Goal: Task Accomplishment & Management: Use online tool/utility

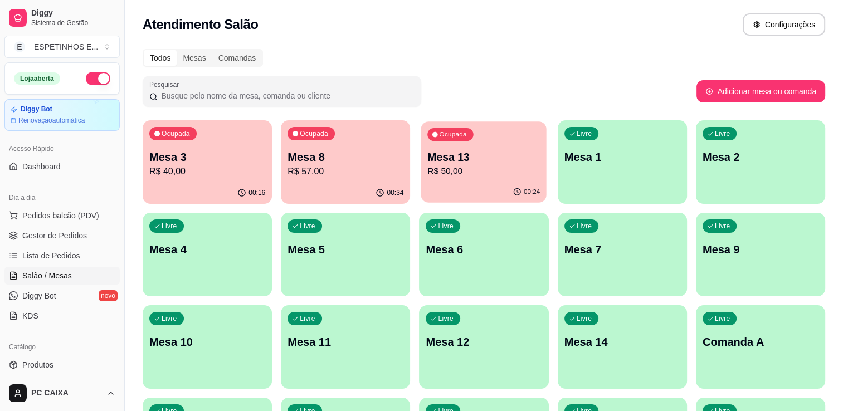
click at [486, 157] on p "Mesa 13" at bounding box center [484, 157] width 112 height 15
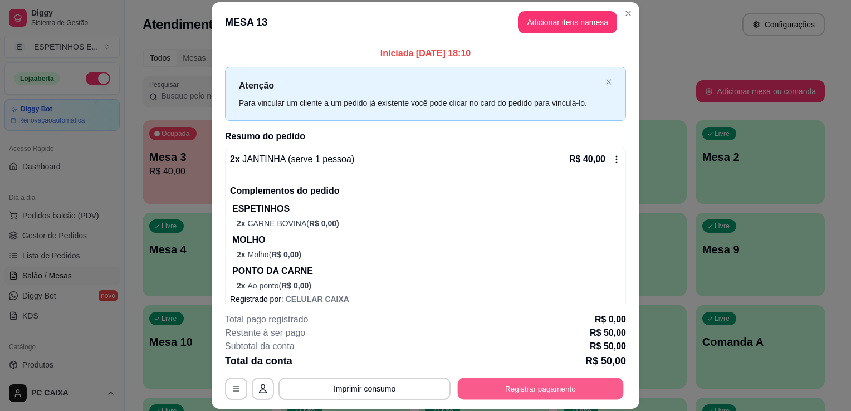
click at [535, 395] on button "Registrar pagamento" at bounding box center [541, 389] width 166 height 22
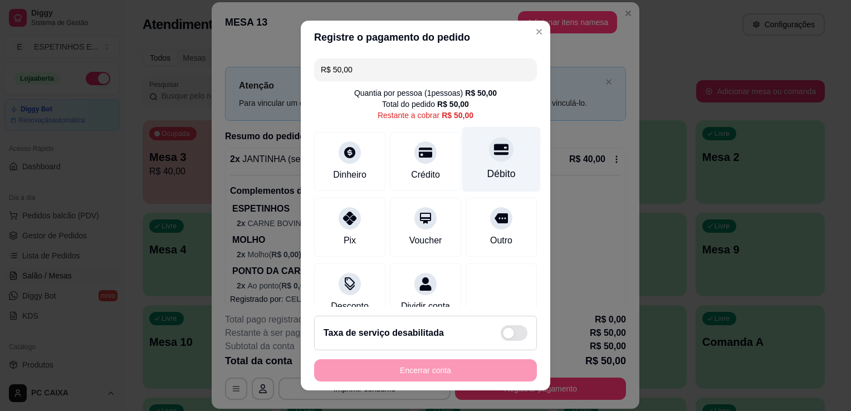
click at [491, 164] on div "Débito" at bounding box center [501, 159] width 79 height 65
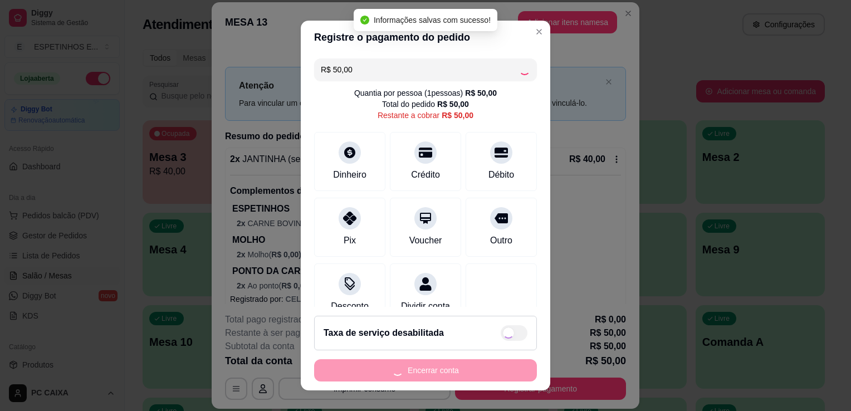
type input "R$ 0,00"
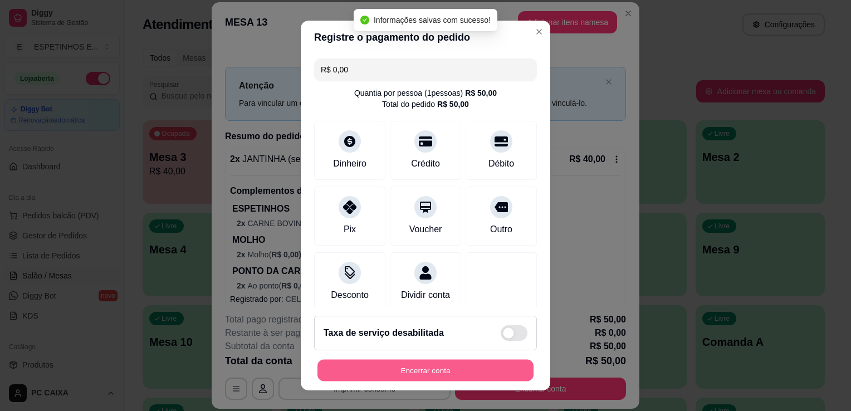
click at [443, 371] on button "Encerrar conta" at bounding box center [425, 371] width 216 height 22
